Goal: Browse casually: Explore the website without a specific task or goal

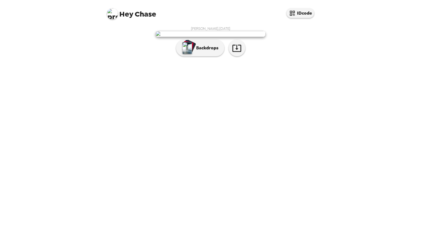
click at [112, 16] on img at bounding box center [112, 13] width 11 height 11
click at [91, 42] on div at bounding box center [210, 115] width 421 height 230
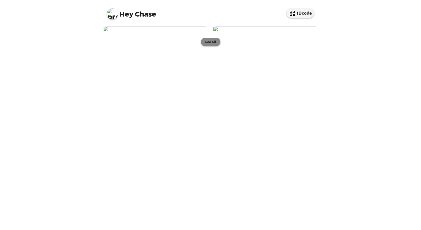
click at [207, 46] on button "See all" at bounding box center [211, 42] width 20 height 8
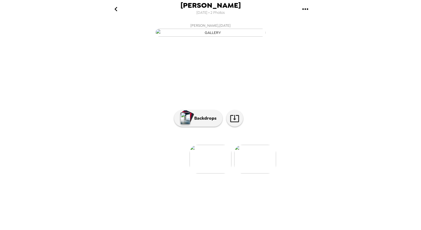
scroll to position [8, 0]
click at [263, 173] on img at bounding box center [255, 159] width 42 height 29
click at [178, 173] on img at bounding box center [166, 159] width 42 height 29
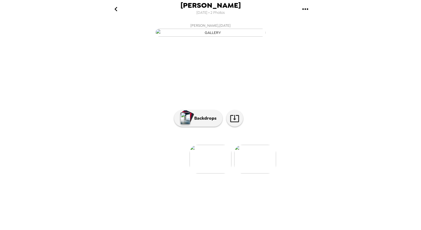
click at [256, 173] on img at bounding box center [255, 159] width 42 height 29
click at [173, 173] on img at bounding box center [166, 159] width 42 height 29
click at [253, 173] on img at bounding box center [255, 159] width 42 height 29
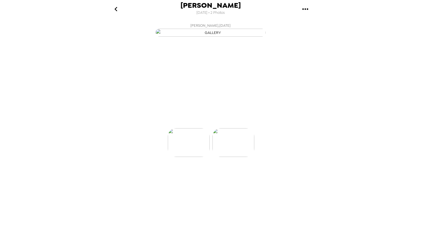
scroll to position [0, 44]
